Goal: Answer question/provide support: Answer question/provide support

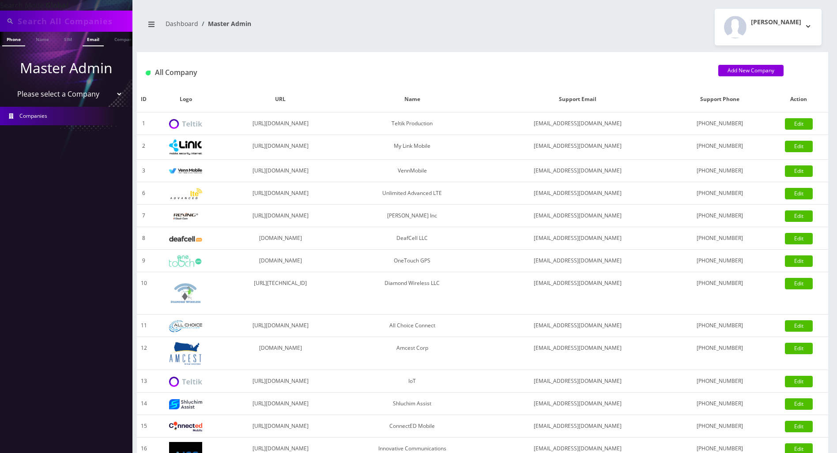
drag, startPoint x: 81, startPoint y: 28, endPoint x: 82, endPoint y: 35, distance: 7.1
click at [82, 35] on nav "Search Mode: Global Phone Name SIM Email Company Customer Master Admin Please s…" at bounding box center [66, 226] width 132 height 453
paste input "8486746428"
type input "8486746428"
click at [15, 37] on link "Phone" at bounding box center [13, 39] width 23 height 15
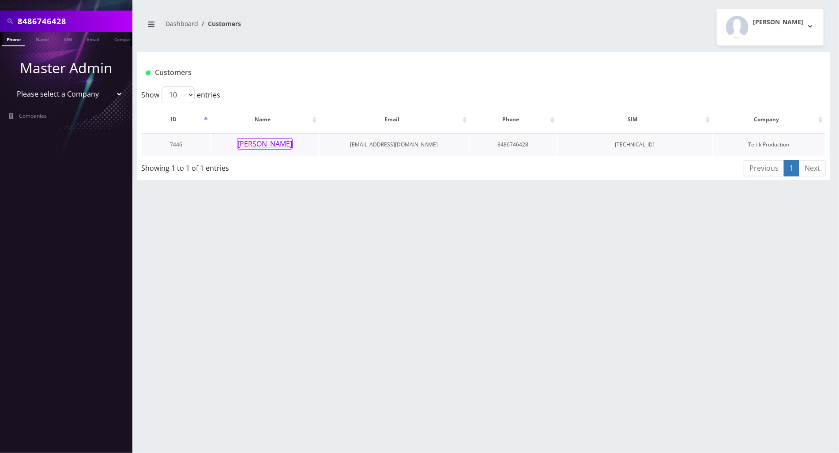
click at [264, 143] on button "[PERSON_NAME]" at bounding box center [265, 143] width 56 height 11
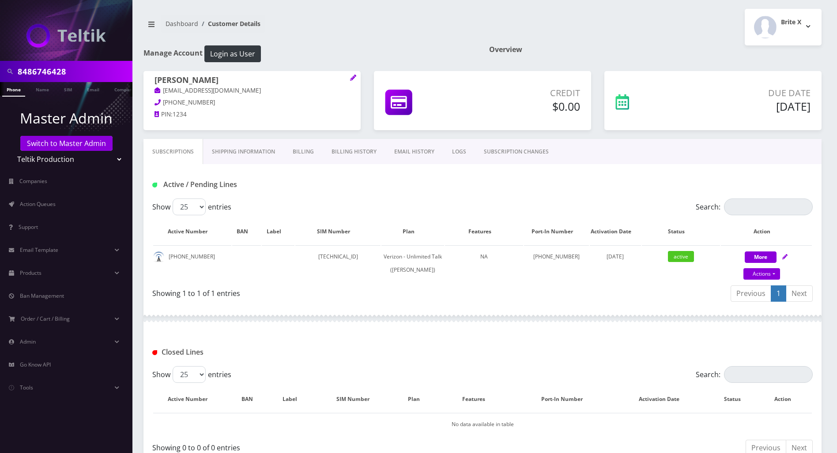
click at [725, 176] on div "Active / Pending Lines" at bounding box center [482, 181] width 678 height 34
click at [821, 185] on div "Subscriptions Shipping Information Billing Billing History EMAIL HISTORY LOGS S…" at bounding box center [482, 304] width 691 height 330
click at [321, 332] on div at bounding box center [482, 318] width 678 height 26
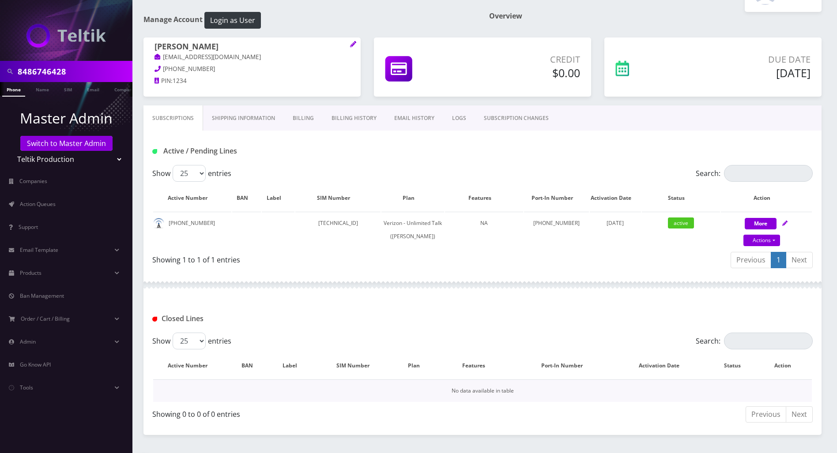
scroll to position [71, 0]
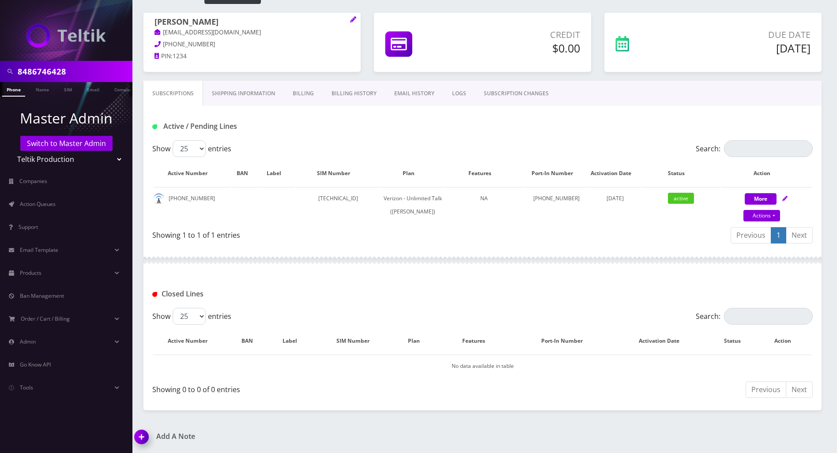
click at [143, 438] on img at bounding box center [143, 440] width 26 height 26
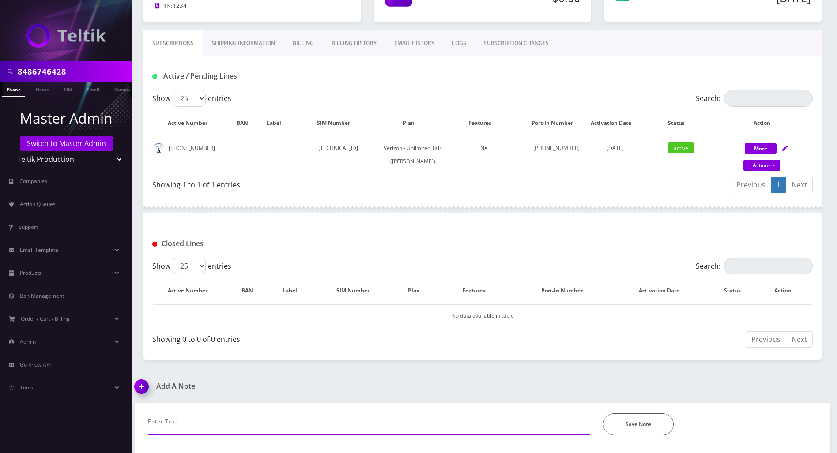
click at [240, 419] on input "text" at bounding box center [369, 421] width 442 height 17
type input "checked his ph- is itk work in WEST VA"
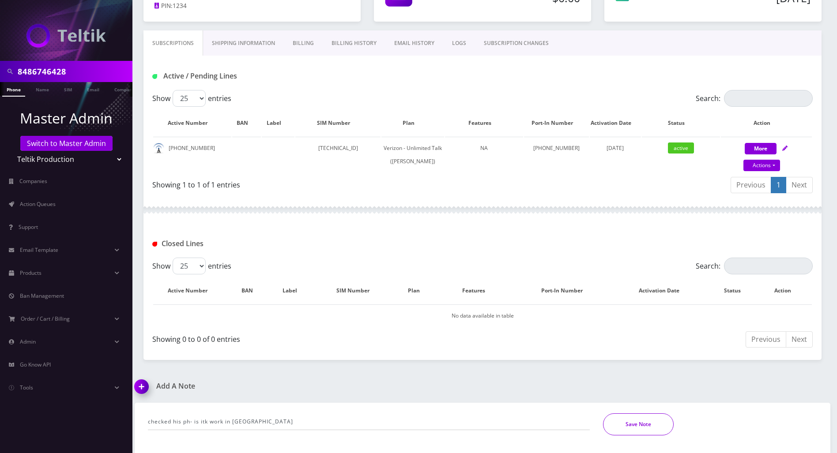
drag, startPoint x: 630, startPoint y: 410, endPoint x: 632, endPoint y: 418, distance: 8.7
click at [630, 411] on div "checked his ph- is itk work in WEST VA *Please Enter Note Save Note" at bounding box center [482, 419] width 682 height 33
click at [632, 418] on button "Save Note" at bounding box center [638, 424] width 71 height 22
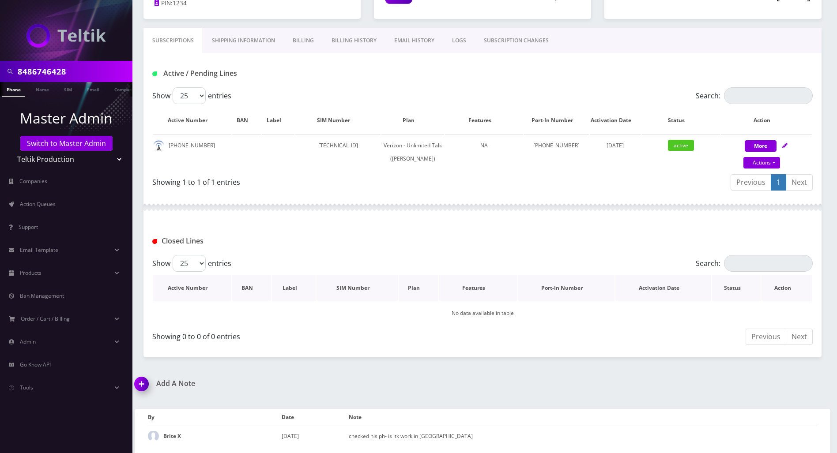
scroll to position [124, 0]
click at [83, 143] on link "Switch to Master Admin" at bounding box center [66, 143] width 92 height 15
